Goal: Task Accomplishment & Management: Manage account settings

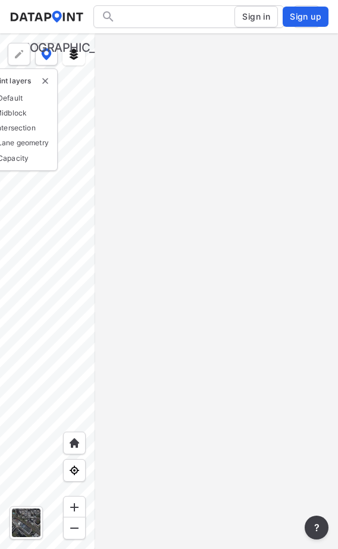
click at [260, 15] on span "Sign in" at bounding box center [256, 17] width 28 height 12
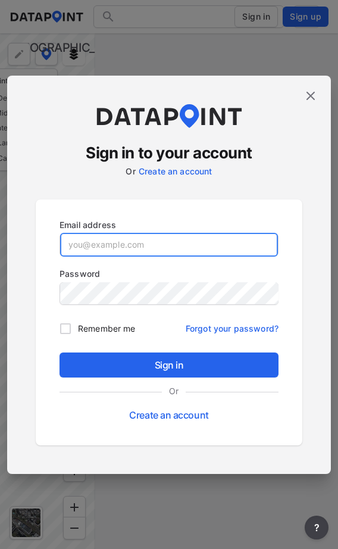
click at [146, 252] on input "email" at bounding box center [169, 245] width 218 height 24
paste input "[EMAIL_ADDRESS][DOMAIN_NAME]"
type input "[EMAIL_ADDRESS][DOMAIN_NAME]"
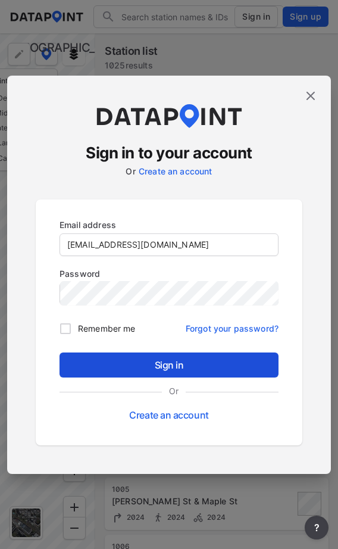
click at [150, 368] on span "Sign in" at bounding box center [169, 365] width 200 height 14
